Goal: Task Accomplishment & Management: Manage account settings

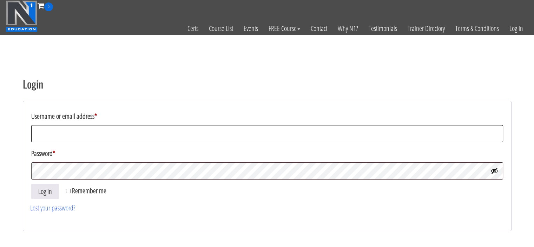
click at [161, 134] on input "Username or email address *" at bounding box center [267, 133] width 472 height 17
type input "shanayasingh.26898@gmail.com"
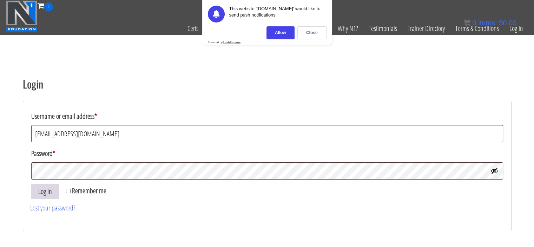
click at [41, 192] on button "Log in" at bounding box center [45, 192] width 28 height 16
click at [68, 191] on input "Remember me" at bounding box center [68, 191] width 5 height 5
checkbox input "true"
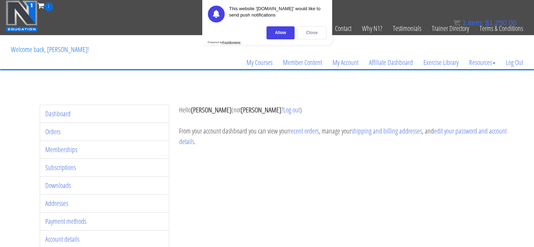
click at [309, 34] on div "Close" at bounding box center [311, 32] width 29 height 13
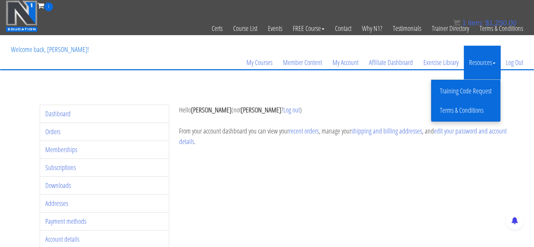
click at [475, 67] on link "Resources" at bounding box center [482, 63] width 37 height 34
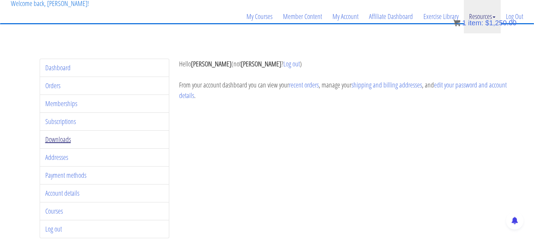
scroll to position [46, 0]
click at [70, 123] on link "Subscriptions" at bounding box center [60, 120] width 31 height 9
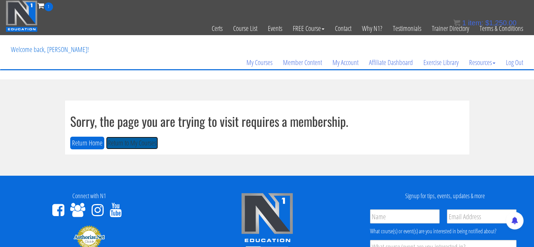
click at [135, 141] on button "Return to My Courses" at bounding box center [132, 143] width 52 height 13
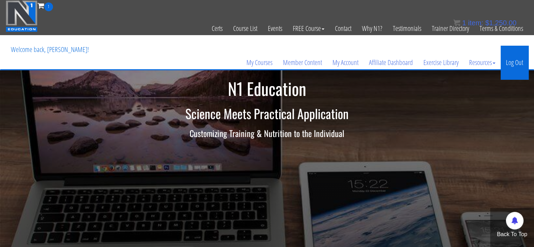
click at [515, 68] on link "Log Out" at bounding box center [515, 63] width 28 height 34
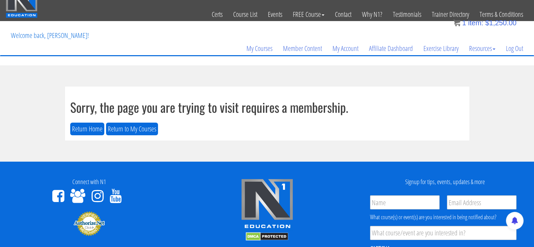
scroll to position [14, 0]
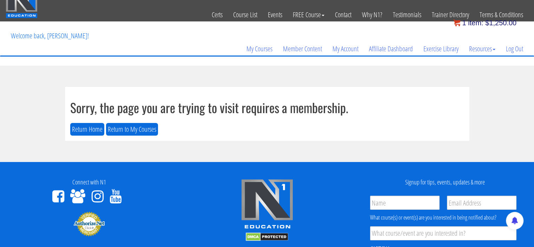
click at [488, 25] on span "$" at bounding box center [487, 23] width 4 height 8
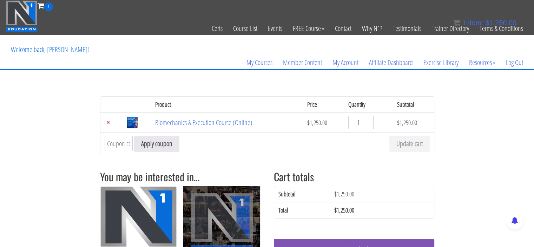
scroll to position [25, 0]
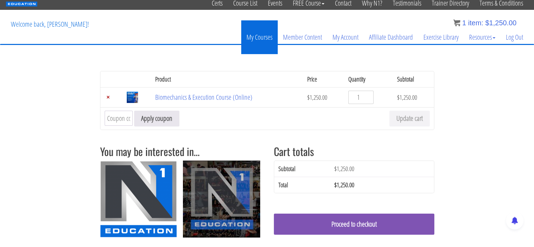
click at [258, 37] on link "My Courses" at bounding box center [259, 37] width 37 height 34
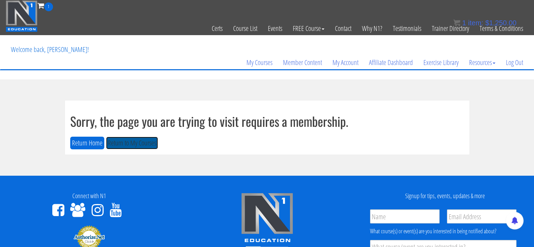
click at [120, 144] on button "Return to My Courses" at bounding box center [132, 143] width 52 height 13
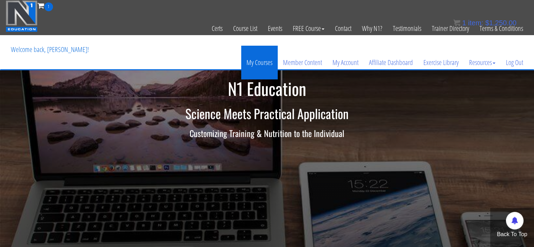
click at [255, 61] on link "My Courses" at bounding box center [259, 63] width 37 height 34
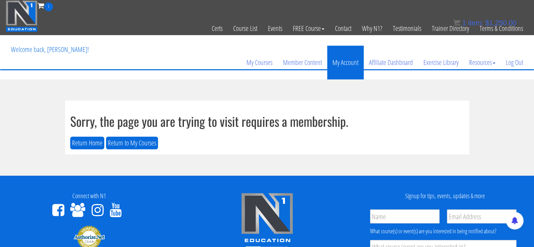
click at [352, 60] on link "My Account" at bounding box center [345, 63] width 37 height 34
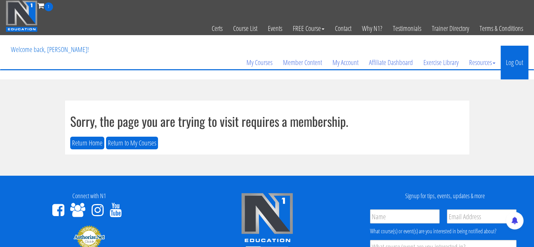
drag, startPoint x: 0, startPoint y: 0, endPoint x: 517, endPoint y: 64, distance: 521.4
click at [517, 64] on link "Log Out" at bounding box center [515, 63] width 28 height 34
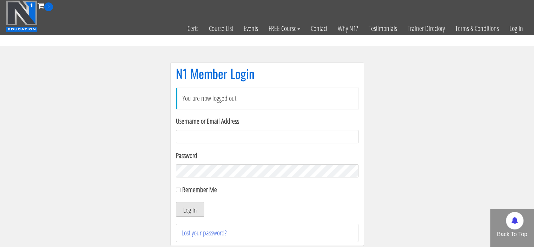
click at [206, 136] on input "Username or Email Address" at bounding box center [267, 136] width 183 height 13
type input "[PERSON_NAME][EMAIL_ADDRESS][DOMAIN_NAME]"
click at [176, 189] on input "Remember Me" at bounding box center [178, 189] width 5 height 5
checkbox input "true"
click at [189, 207] on button "Log In" at bounding box center [190, 209] width 28 height 15
